Goal: Task Accomplishment & Management: Manage account settings

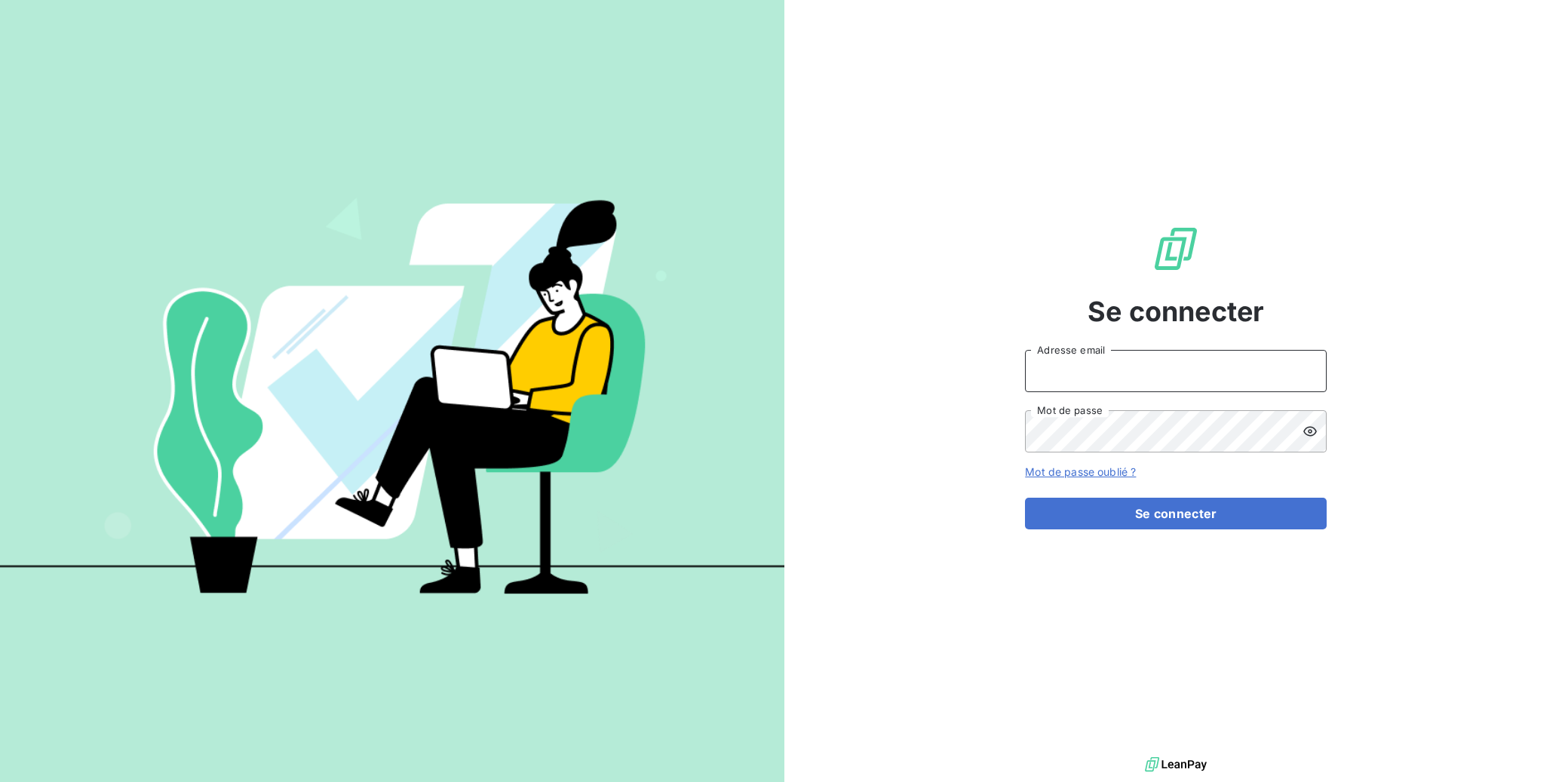
type input "[PERSON_NAME][EMAIL_ADDRESS][DOMAIN_NAME]"
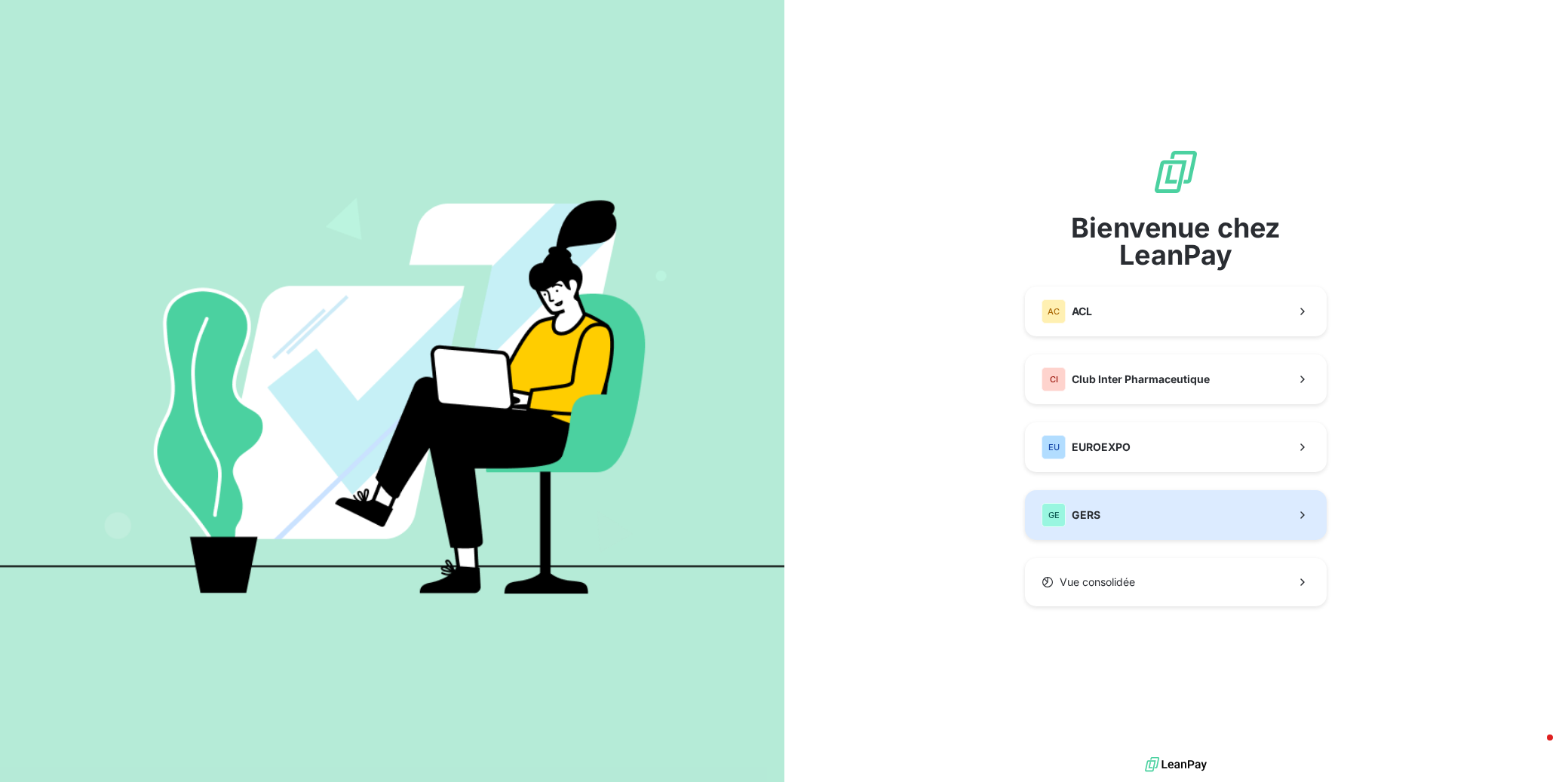
click at [1163, 506] on button "[PERSON_NAME]" at bounding box center [1175, 515] width 302 height 50
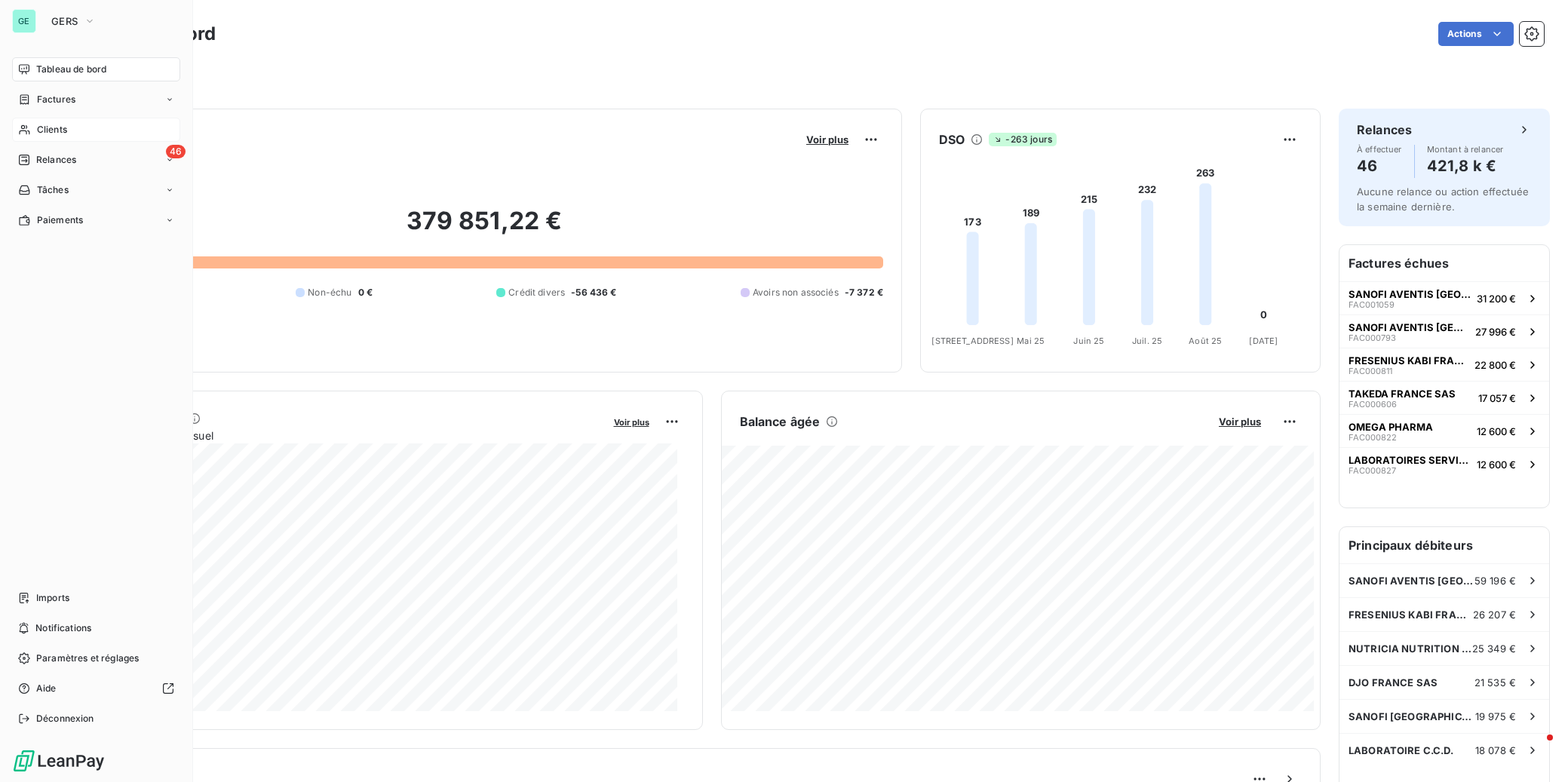
click at [55, 124] on span "Clients" at bounding box center [52, 129] width 30 height 14
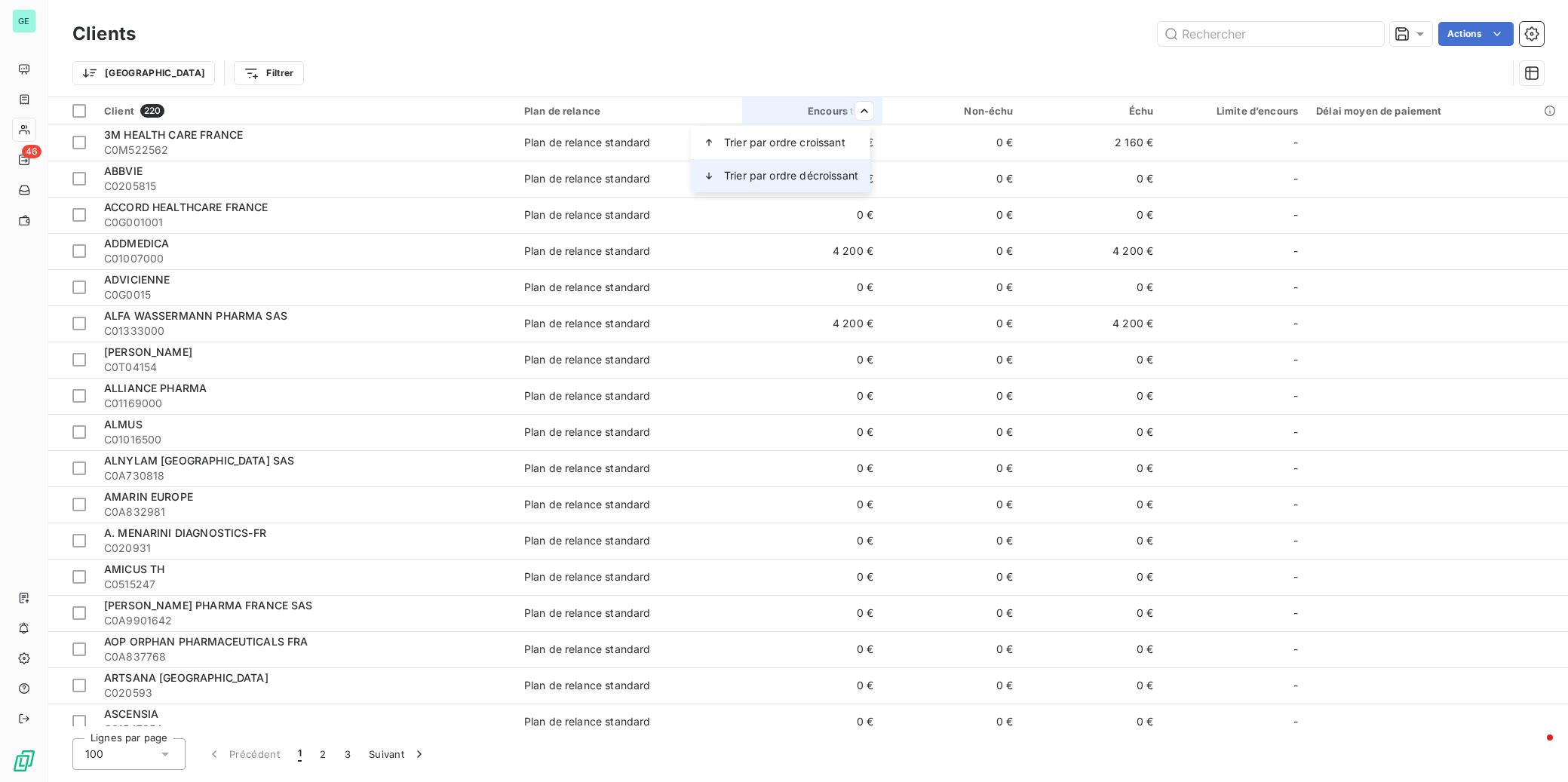
click at [825, 174] on span "Trier par ordre décroissant" at bounding box center [791, 176] width 134 height 15
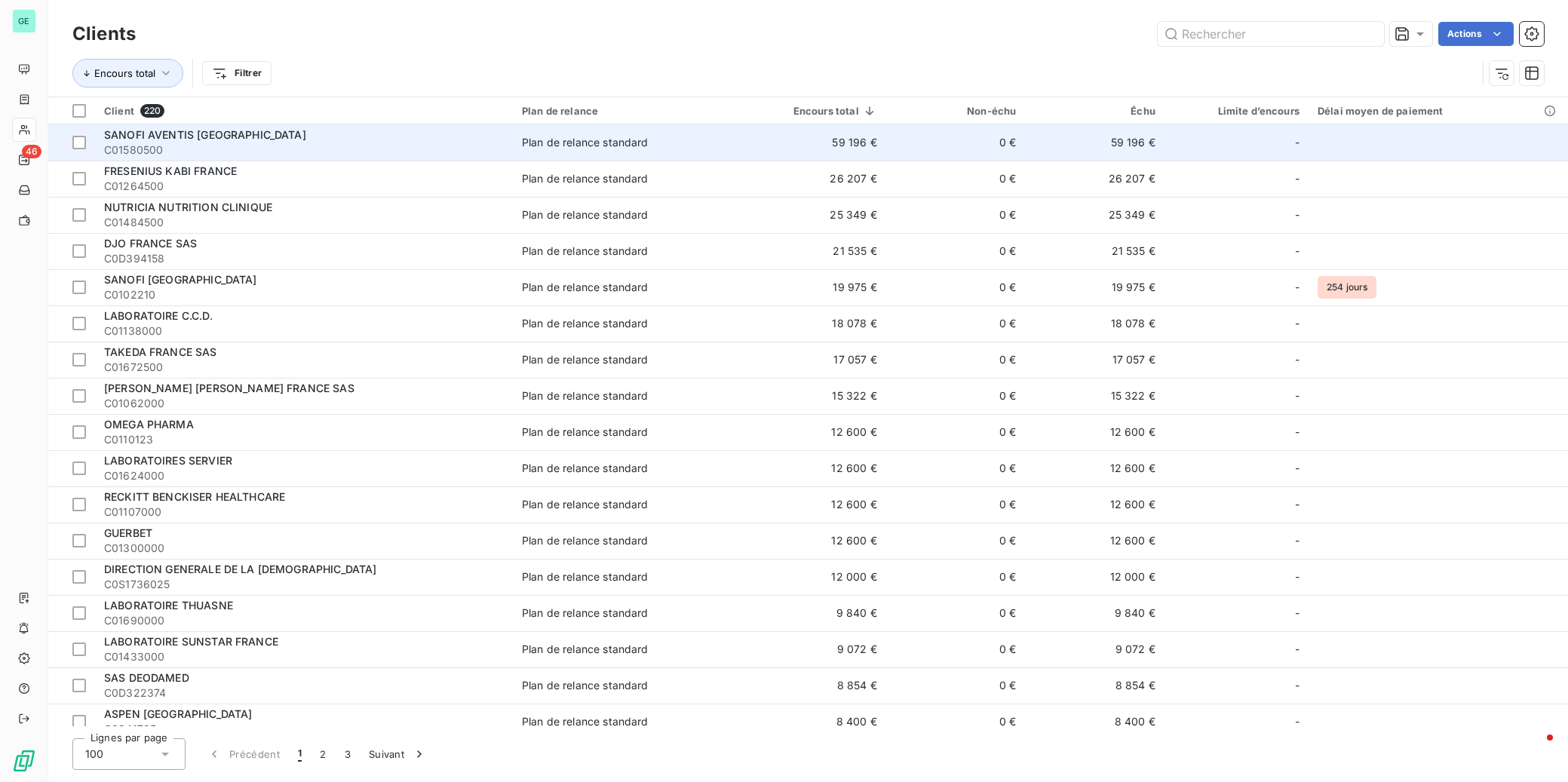
click at [401, 142] on span "C01580500" at bounding box center [303, 149] width 400 height 15
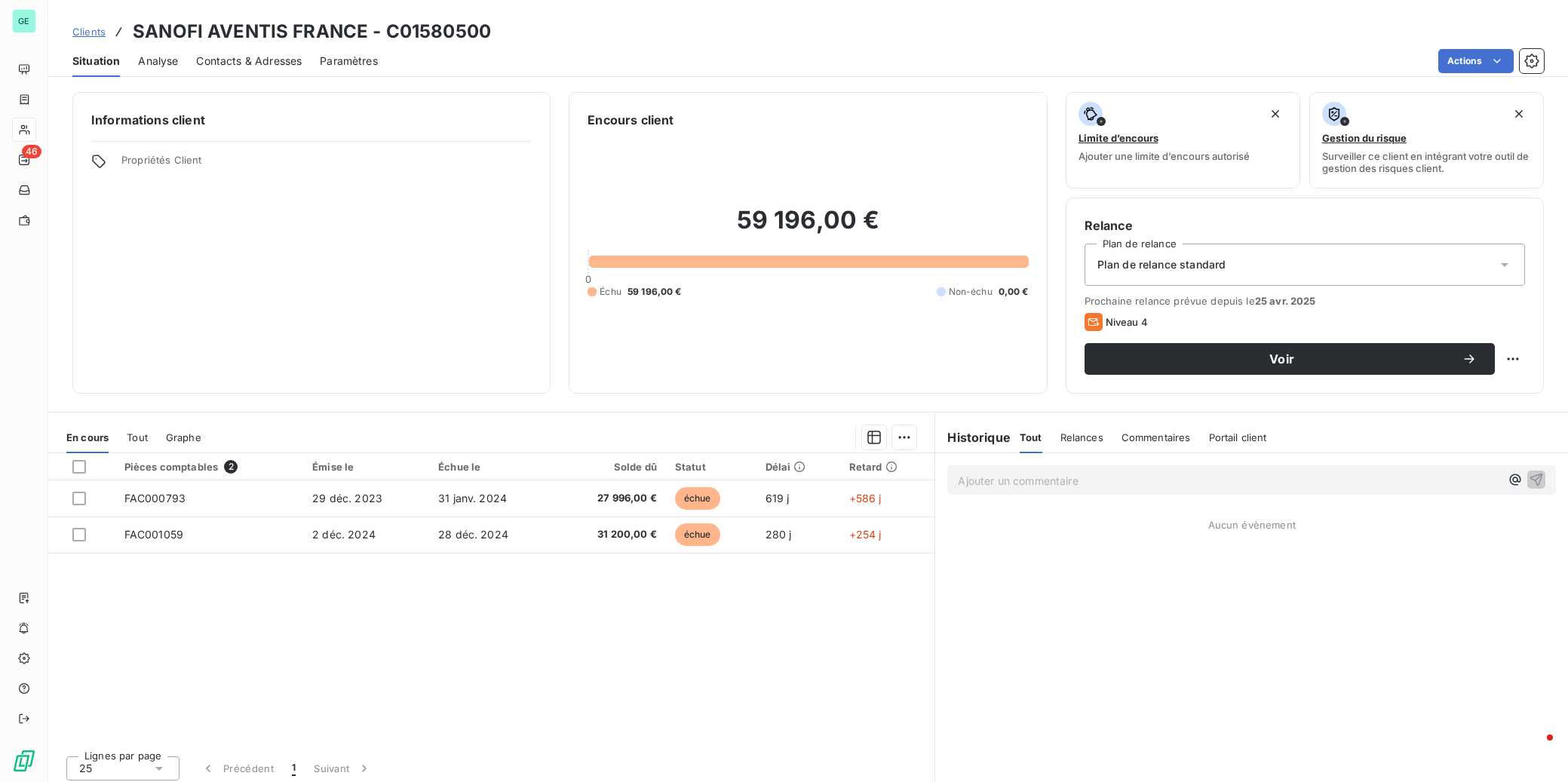
click at [291, 61] on span "Contacts & Adresses" at bounding box center [249, 61] width 106 height 15
